Goal: Information Seeking & Learning: Find contact information

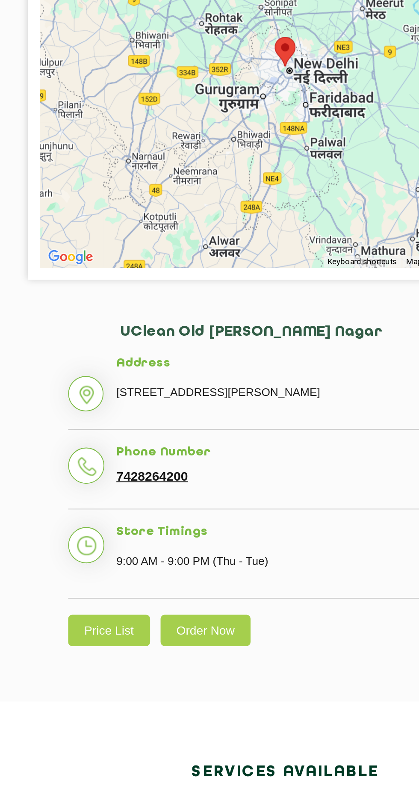
click at [131, 489] on link "7428264200" at bounding box center [139, 488] width 38 height 8
click at [132, 490] on link "7428264200" at bounding box center [139, 488] width 38 height 8
click at [125, 487] on link "7428264200" at bounding box center [139, 488] width 38 height 8
click at [101, 479] on li "Phone Number 7428264200" at bounding box center [209, 489] width 231 height 34
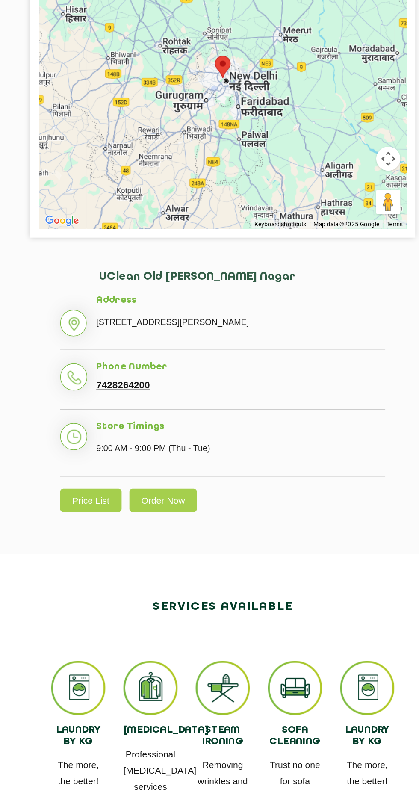
scroll to position [33, 0]
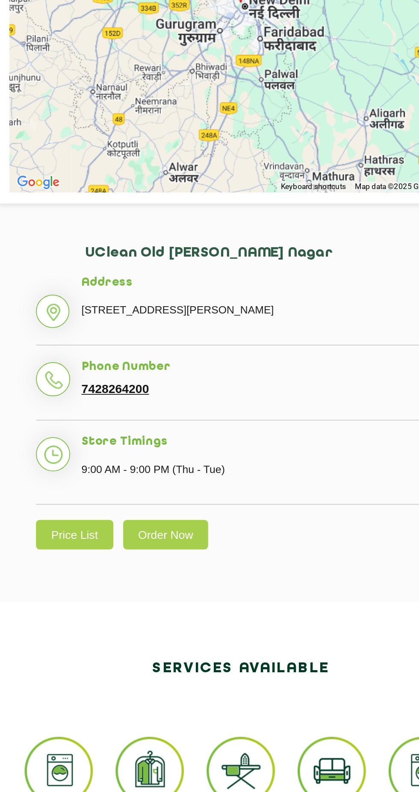
click at [128, 454] on link "7428264200" at bounding box center [139, 455] width 38 height 8
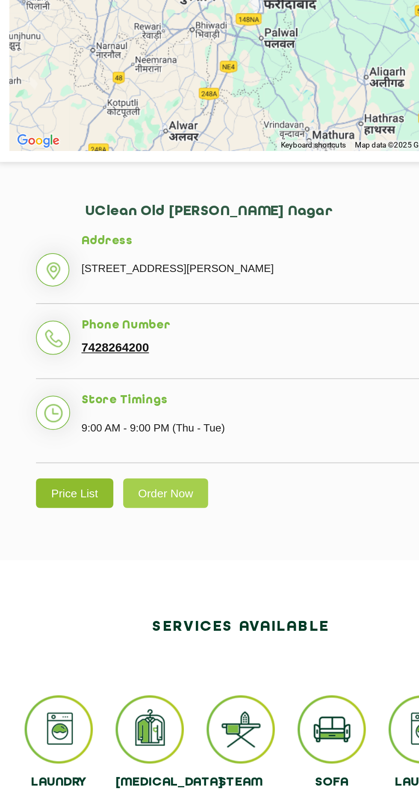
click at [103, 538] on link "Price List" at bounding box center [116, 536] width 44 height 17
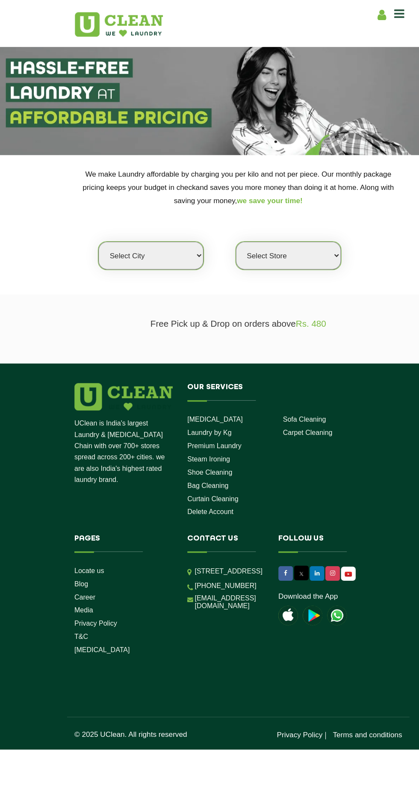
click at [133, 223] on select "Select city [GEOGRAPHIC_DATA] [GEOGRAPHIC_DATA] [GEOGRAPHIC_DATA] [GEOGRAPHIC_D…" at bounding box center [133, 223] width 92 height 24
select select "1"
click at [87, 211] on select "Select city [GEOGRAPHIC_DATA] [GEOGRAPHIC_DATA] [GEOGRAPHIC_DATA] [GEOGRAPHIC_D…" at bounding box center [133, 223] width 92 height 24
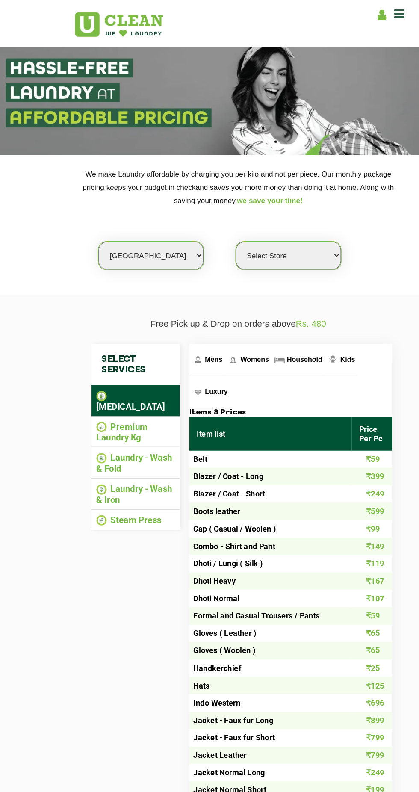
click at [225, 222] on select "Select Store [GEOGRAPHIC_DATA] [GEOGRAPHIC_DATA] 2 [GEOGRAPHIC_DATA] [PERSON_NA…" at bounding box center [253, 223] width 92 height 24
select select "184"
click at [207, 211] on select "Select Store [GEOGRAPHIC_DATA] [GEOGRAPHIC_DATA] 2 [GEOGRAPHIC_DATA] [PERSON_NA…" at bounding box center [253, 223] width 92 height 24
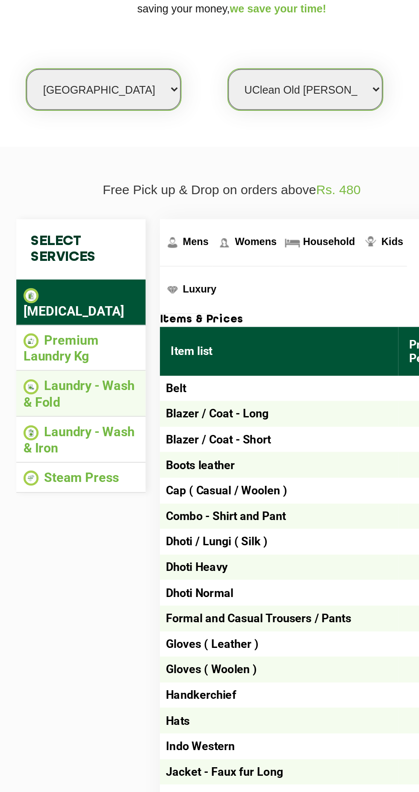
click at [110, 395] on li "Laundry - Wash & Fold" at bounding box center [120, 404] width 68 height 19
